Goal: Transaction & Acquisition: Purchase product/service

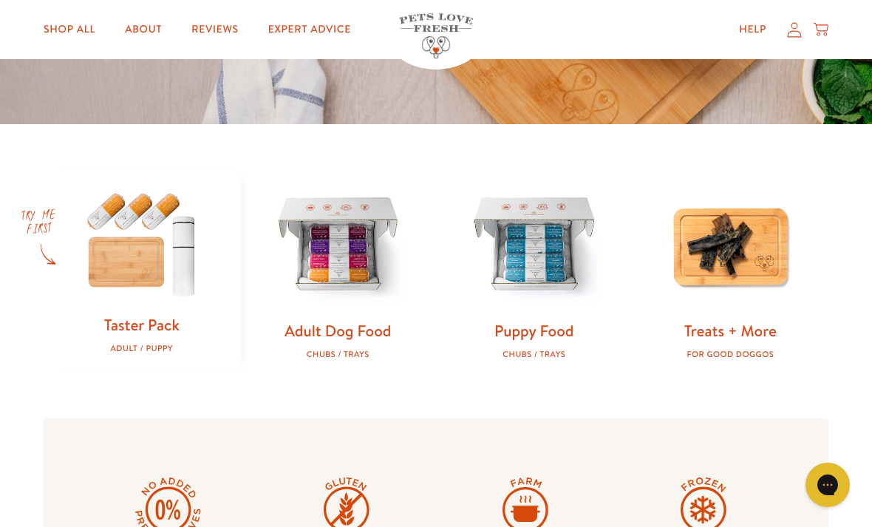
scroll to position [366, 0]
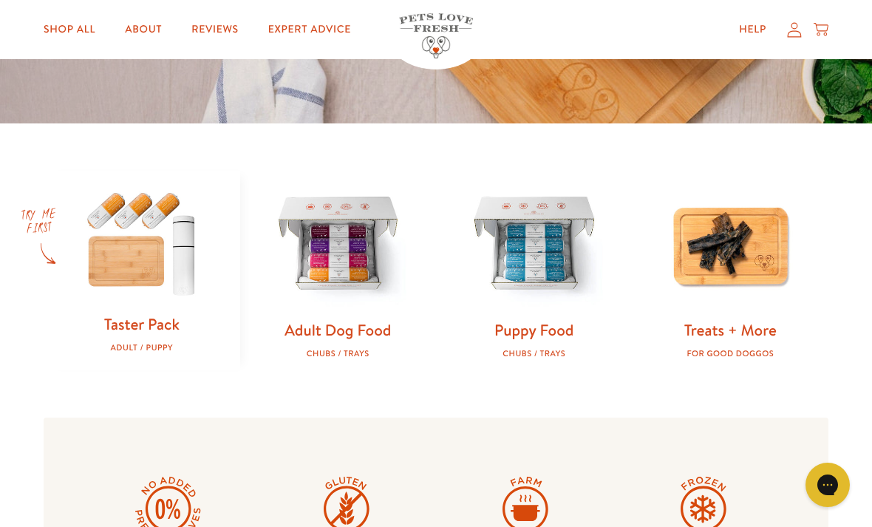
click at [350, 281] on img at bounding box center [338, 245] width 149 height 149
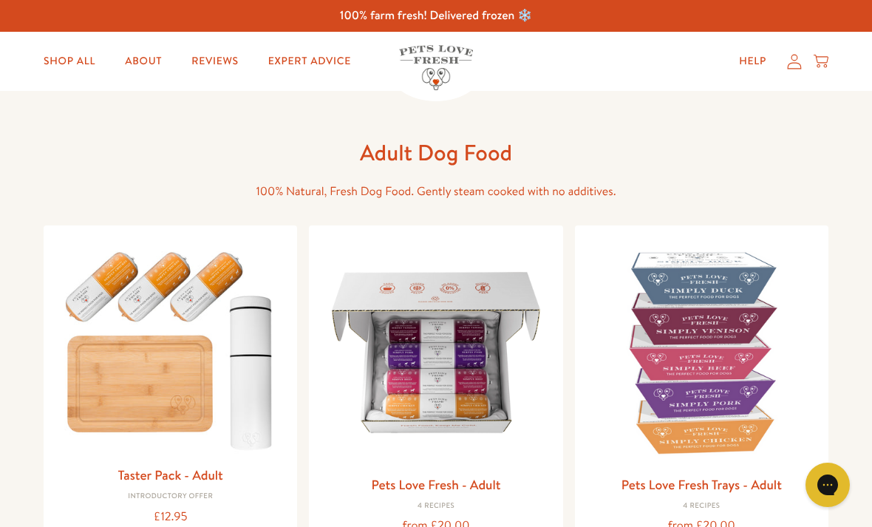
click at [505, 394] on img at bounding box center [436, 352] width 230 height 230
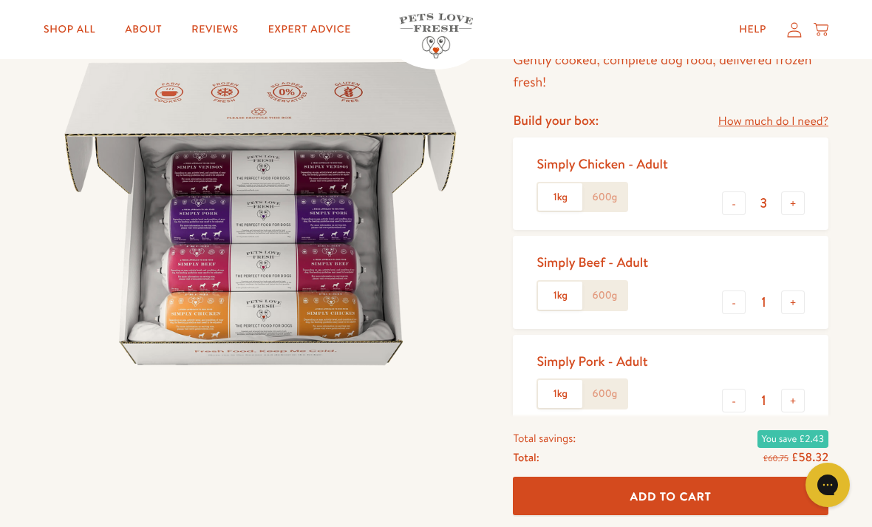
scroll to position [142, 0]
click at [601, 191] on label "600g" at bounding box center [604, 197] width 44 height 28
click at [0, 0] on input "600g" at bounding box center [0, 0] width 0 height 0
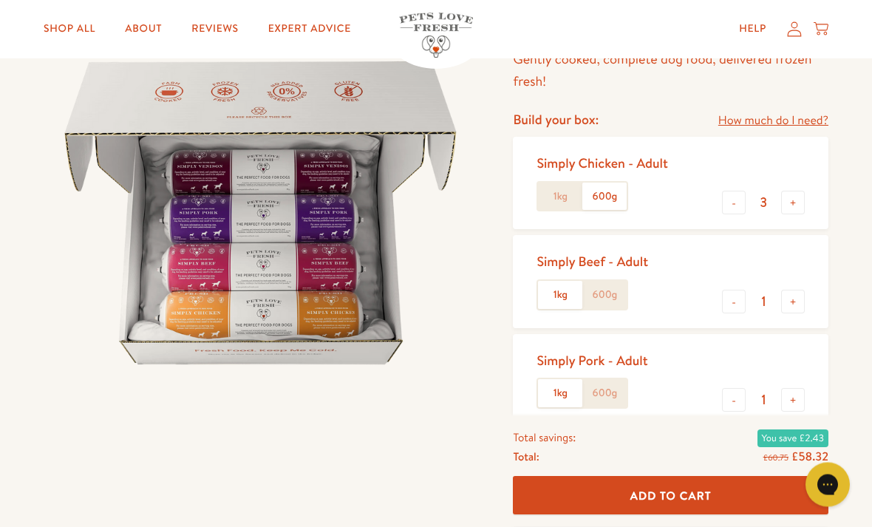
scroll to position [143, 0]
click at [798, 205] on button "+" at bounding box center [793, 203] width 24 height 24
type input "4"
click at [739, 309] on button "-" at bounding box center [734, 302] width 24 height 24
type input "0"
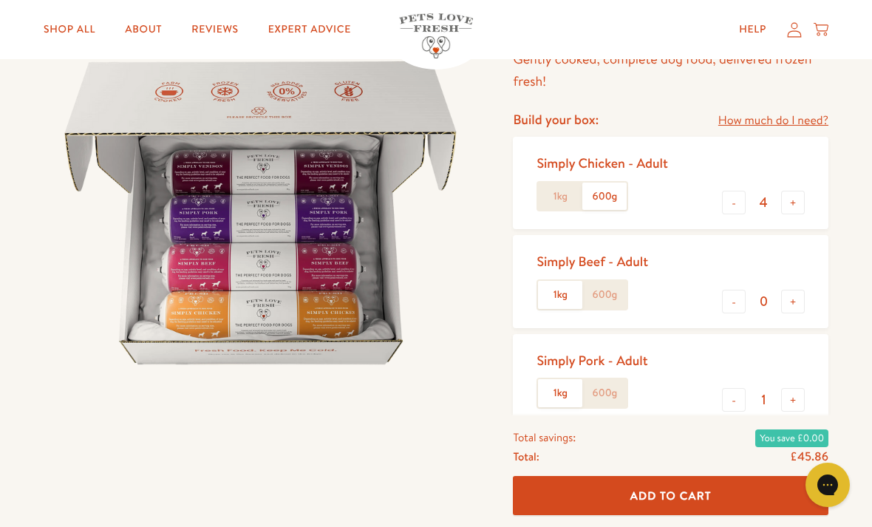
click at [740, 414] on div "Simply Pork - Adult 1kg 600g - 1 +" at bounding box center [670, 380] width 315 height 92
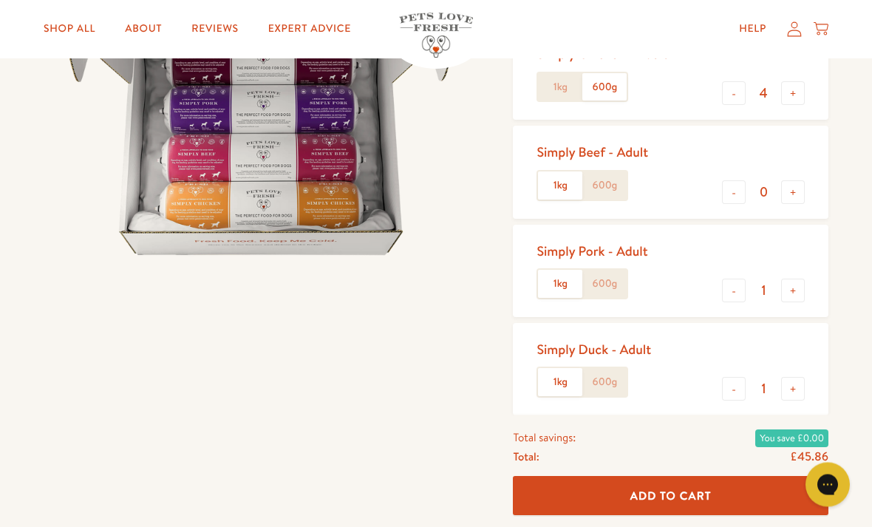
click at [739, 287] on button "-" at bounding box center [734, 291] width 24 height 24
type input "0"
click at [734, 394] on button "-" at bounding box center [734, 389] width 24 height 24
type input "0"
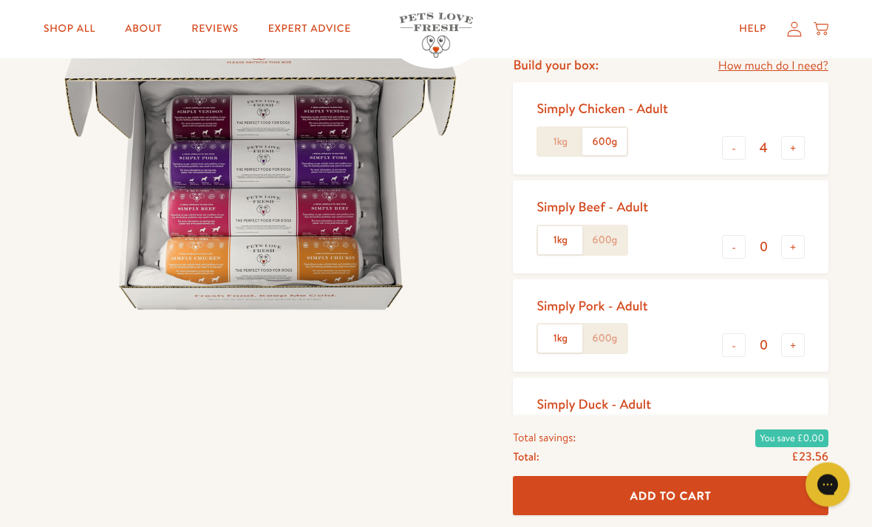
scroll to position [197, 0]
click at [657, 516] on button "Add To Cart" at bounding box center [670, 495] width 315 height 39
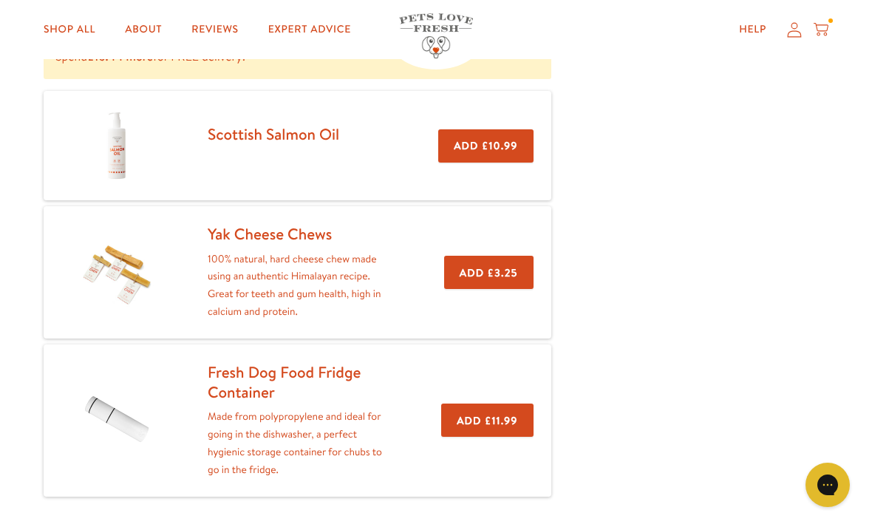
scroll to position [271, 0]
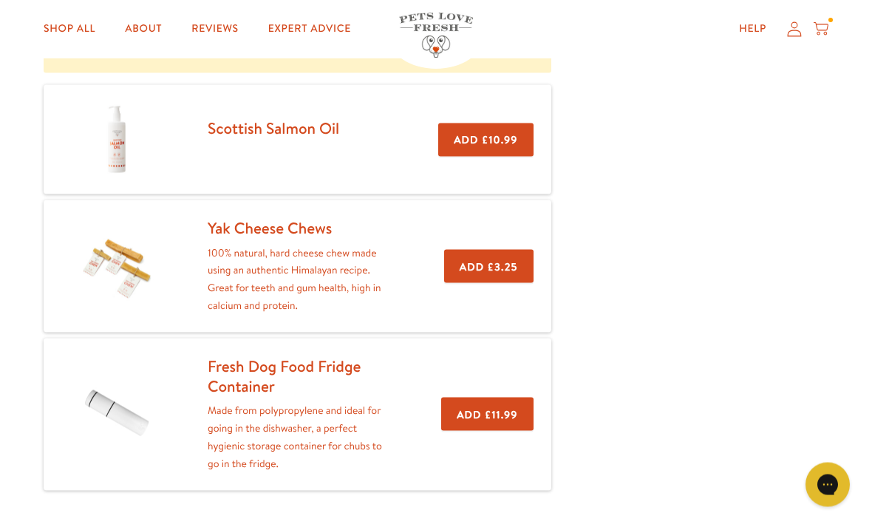
click at [482, 414] on button "Add £11.99" at bounding box center [487, 413] width 92 height 33
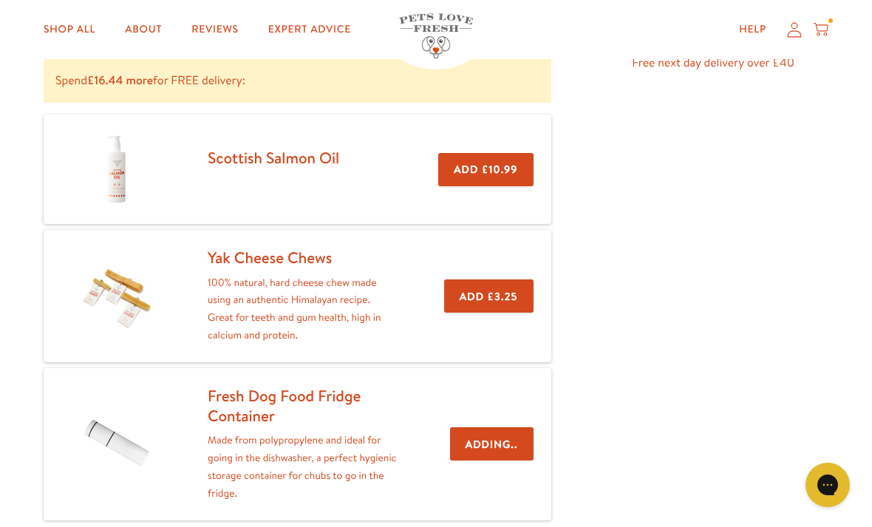
scroll to position [227, 0]
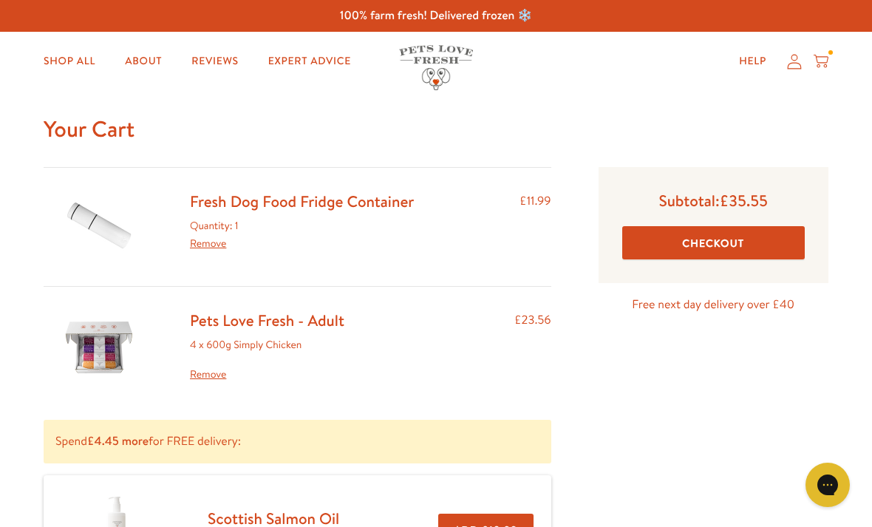
click at [733, 249] on button "Checkout" at bounding box center [713, 242] width 182 height 33
